Goal: Complete application form

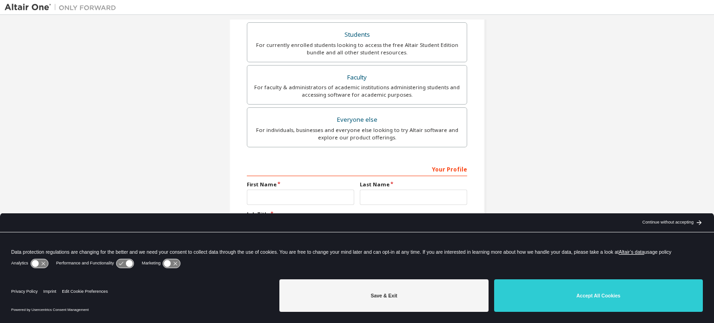
scroll to position [213, 0]
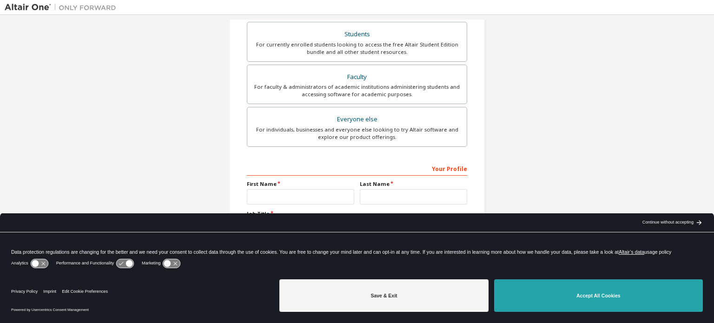
click at [586, 296] on button "Accept All Cookies" at bounding box center [598, 295] width 209 height 33
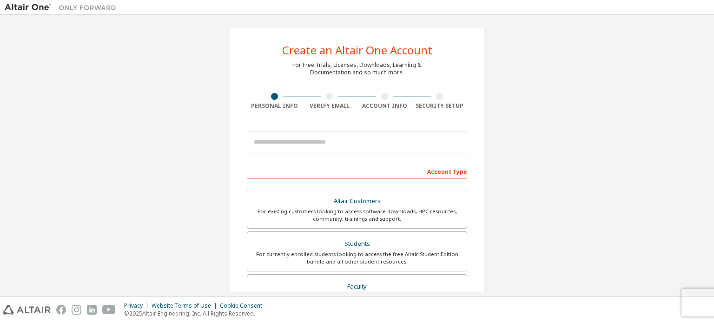
scroll to position [0, 0]
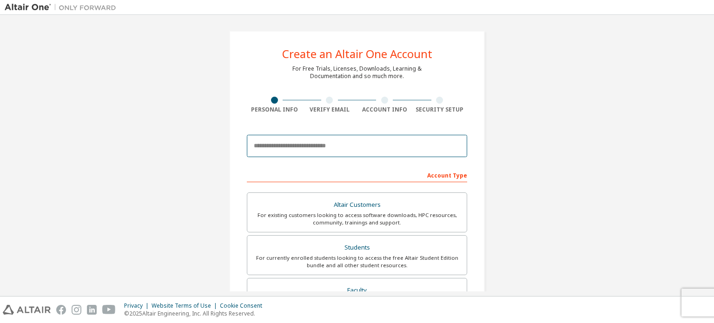
click at [274, 149] on input "email" at bounding box center [357, 146] width 220 height 22
